Goal: Information Seeking & Learning: Learn about a topic

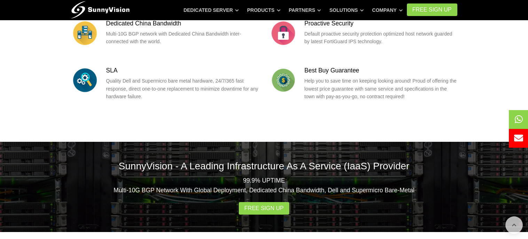
scroll to position [1087, 0]
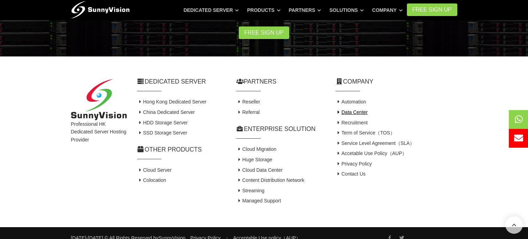
click at [354, 109] on link "Data Center" at bounding box center [351, 112] width 32 height 6
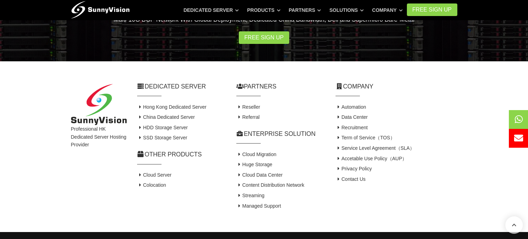
scroll to position [835, 0]
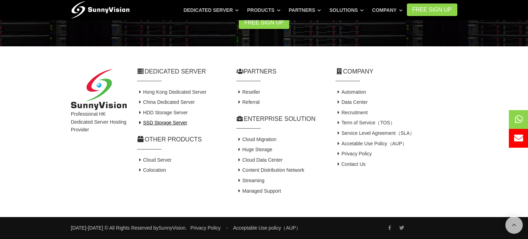
click at [156, 123] on link "SSD Storage Server" at bounding box center [162, 123] width 50 height 6
